Goal: Task Accomplishment & Management: Complete application form

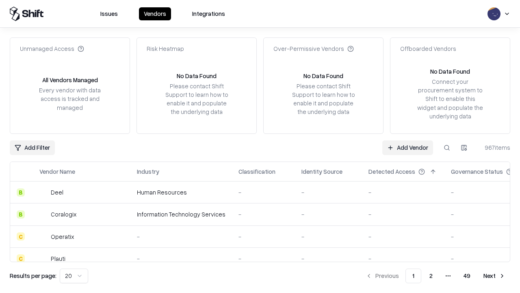
click at [408, 147] on link "Add Vendor" at bounding box center [408, 147] width 51 height 15
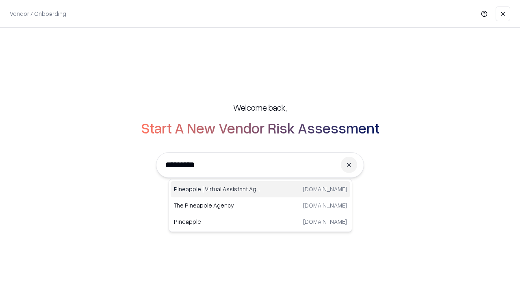
click at [261, 189] on div "Pineapple | Virtual Assistant Agency trypineapple.com" at bounding box center [261, 189] width 180 height 16
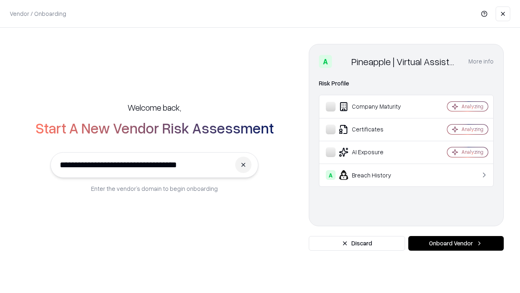
type input "**********"
click at [456, 243] on button "Onboard Vendor" at bounding box center [457, 243] width 96 height 15
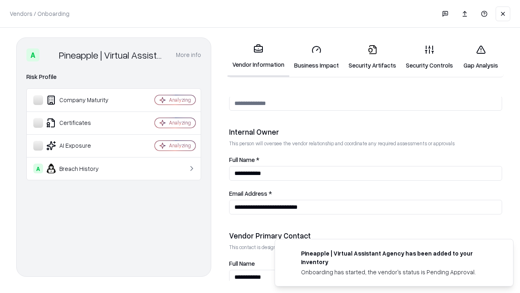
scroll to position [421, 0]
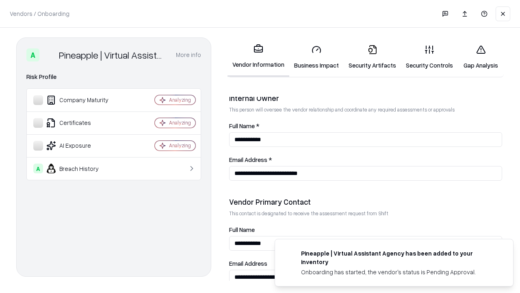
click at [317, 57] on link "Business Impact" at bounding box center [316, 57] width 54 height 38
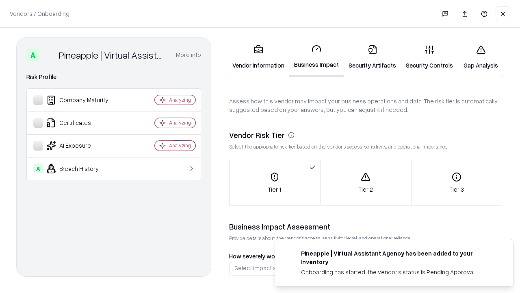
click at [372, 57] on link "Security Artifacts" at bounding box center [372, 57] width 57 height 38
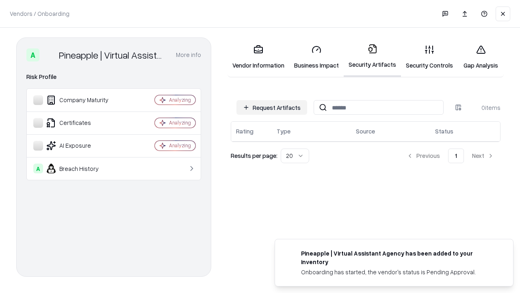
click at [272, 107] on button "Request Artifacts" at bounding box center [272, 107] width 71 height 15
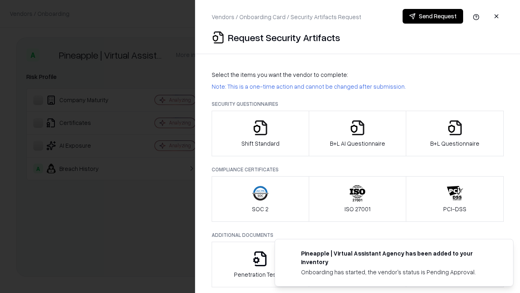
click at [260, 133] on icon "button" at bounding box center [260, 128] width 16 height 16
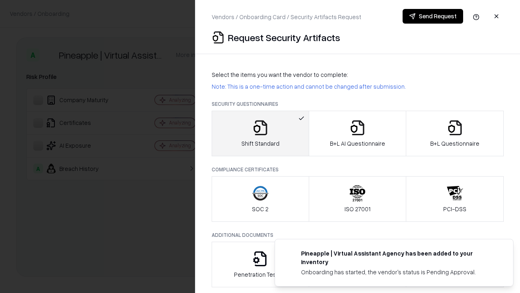
click at [433, 16] on button "Send Request" at bounding box center [433, 16] width 61 height 15
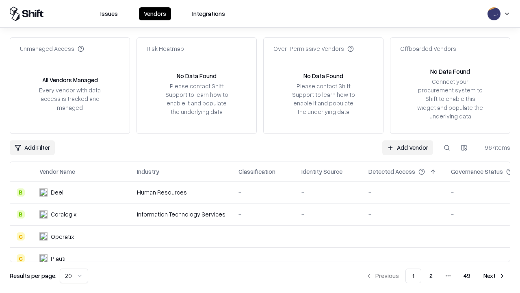
click at [447, 147] on button at bounding box center [447, 147] width 15 height 15
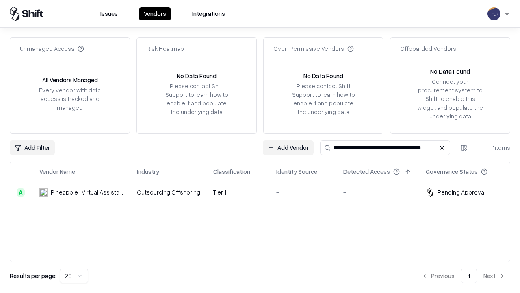
type input "**********"
click at [265, 192] on td "Tier 1" at bounding box center [238, 192] width 63 height 22
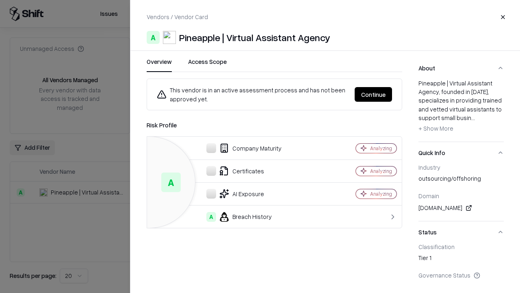
click at [374, 94] on button "Continue" at bounding box center [373, 94] width 37 height 15
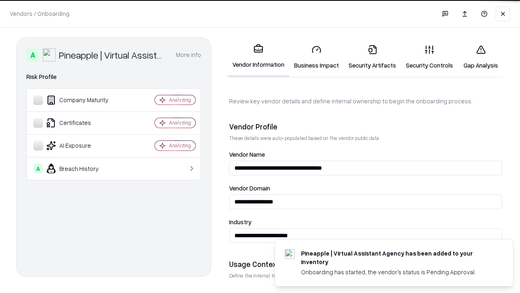
click at [372, 57] on link "Security Artifacts" at bounding box center [372, 57] width 57 height 38
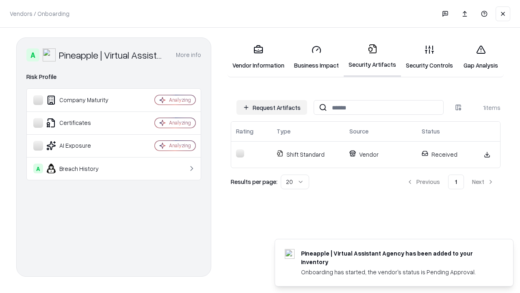
click at [430, 57] on link "Security Controls" at bounding box center [429, 57] width 57 height 38
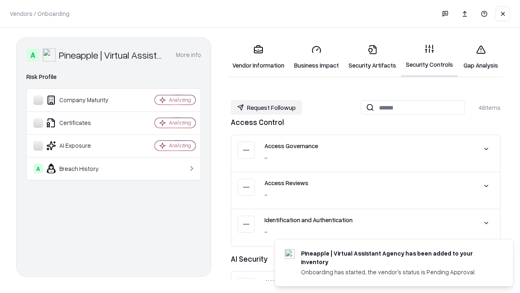
click at [267, 107] on button "Request Followup" at bounding box center [267, 107] width 72 height 15
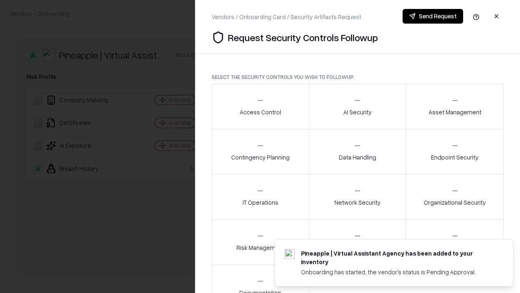
click at [260, 107] on div "Access Control" at bounding box center [260, 106] width 41 height 20
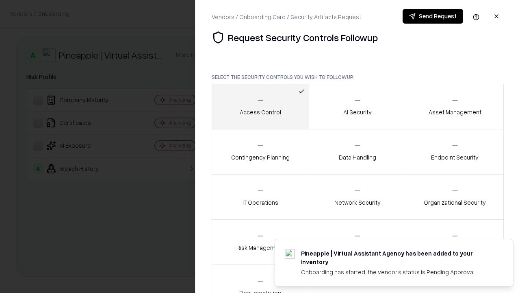
click at [433, 16] on button "Send Request" at bounding box center [433, 16] width 61 height 15
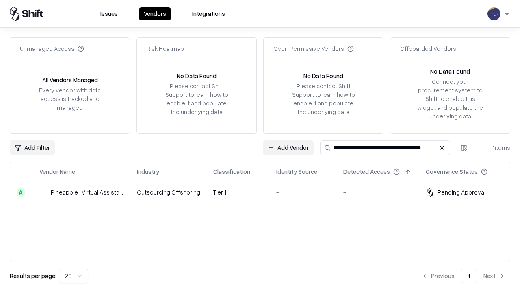
type input "**********"
click at [265, 192] on td "Tier 1" at bounding box center [238, 192] width 63 height 22
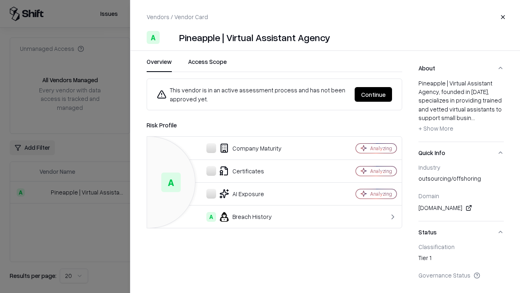
click at [374, 94] on button "Continue" at bounding box center [373, 94] width 37 height 15
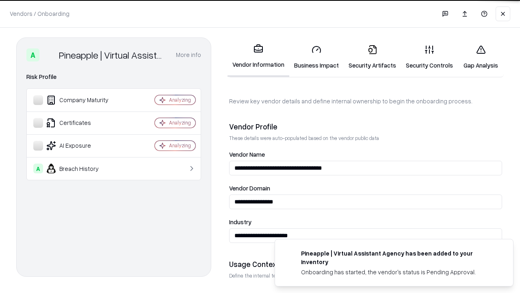
click at [481, 57] on link "Gap Analysis" at bounding box center [481, 57] width 46 height 38
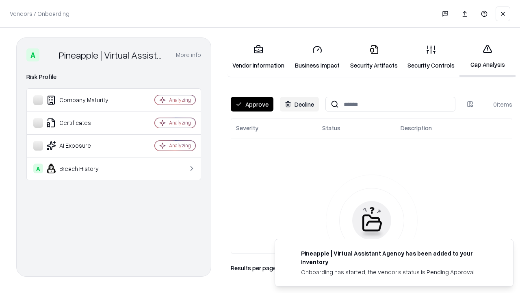
click at [252, 104] on button "Approve" at bounding box center [252, 104] width 43 height 15
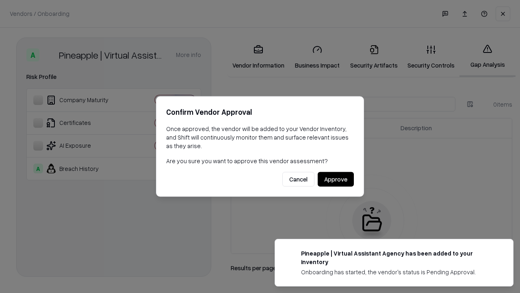
click at [336, 179] on button "Approve" at bounding box center [336, 179] width 36 height 15
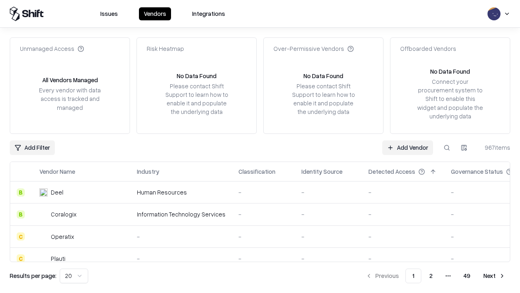
type input "**********"
click at [408, 147] on link "Add Vendor" at bounding box center [408, 147] width 51 height 15
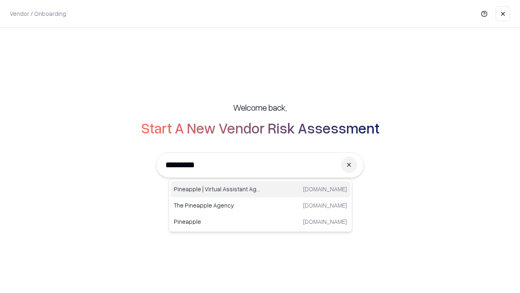
click at [261, 189] on div "Pineapple | Virtual Assistant Agency trypineapple.com" at bounding box center [261, 189] width 180 height 16
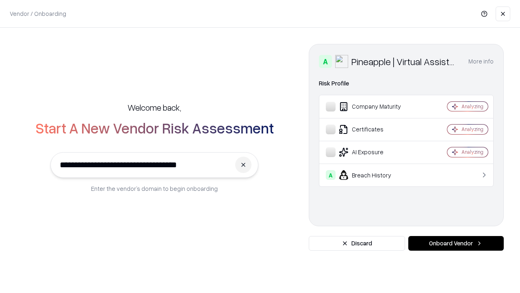
type input "**********"
click at [456, 243] on button "Onboard Vendor" at bounding box center [457, 243] width 96 height 15
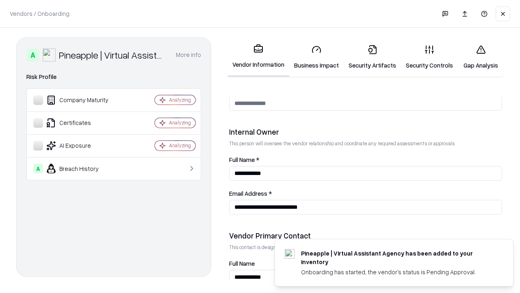
scroll to position [421, 0]
